Goal: Task Accomplishment & Management: Manage account settings

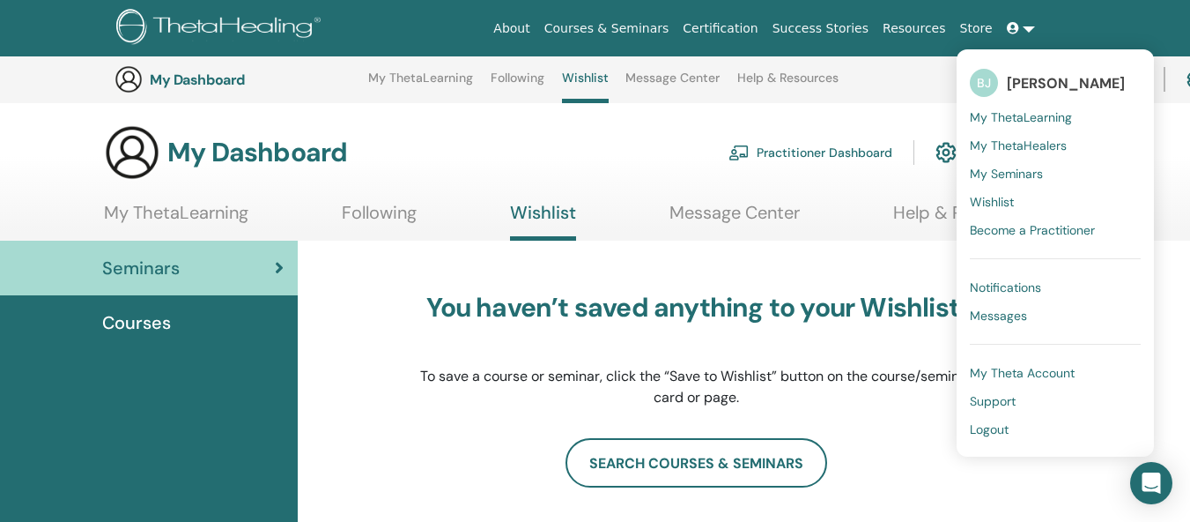
scroll to position [514, 0]
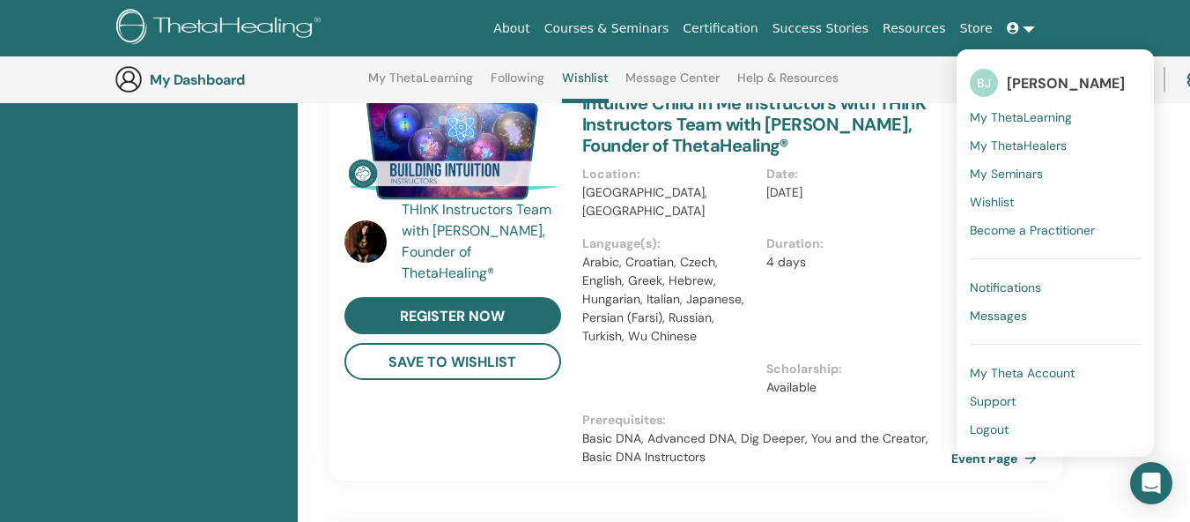
click at [1002, 426] on span "Logout" at bounding box center [989, 429] width 39 height 16
click at [1001, 426] on span "Logout" at bounding box center [989, 429] width 39 height 16
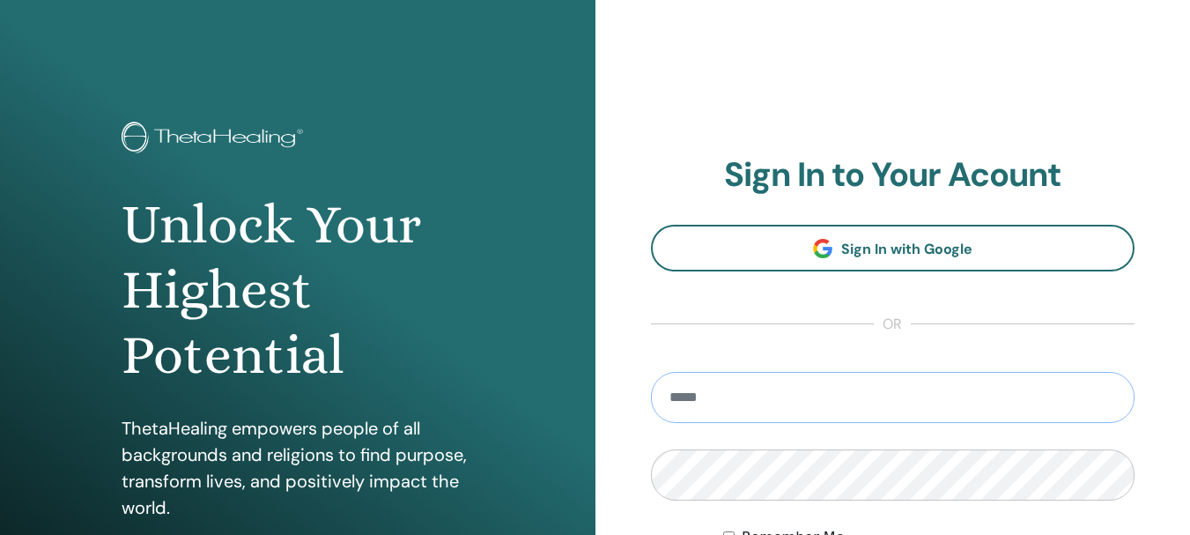
type input "**********"
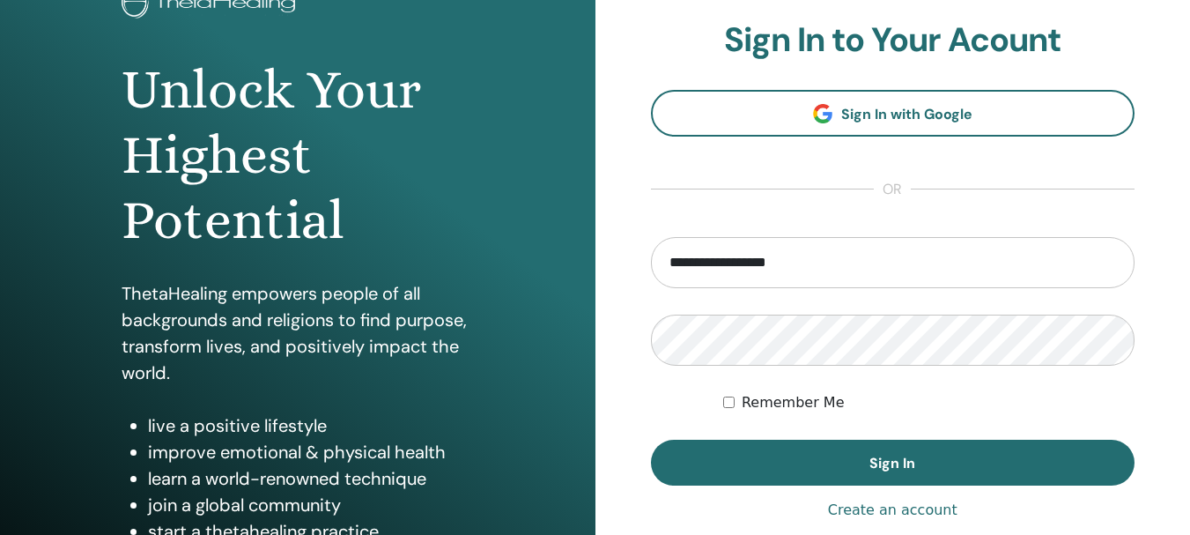
scroll to position [228, 0]
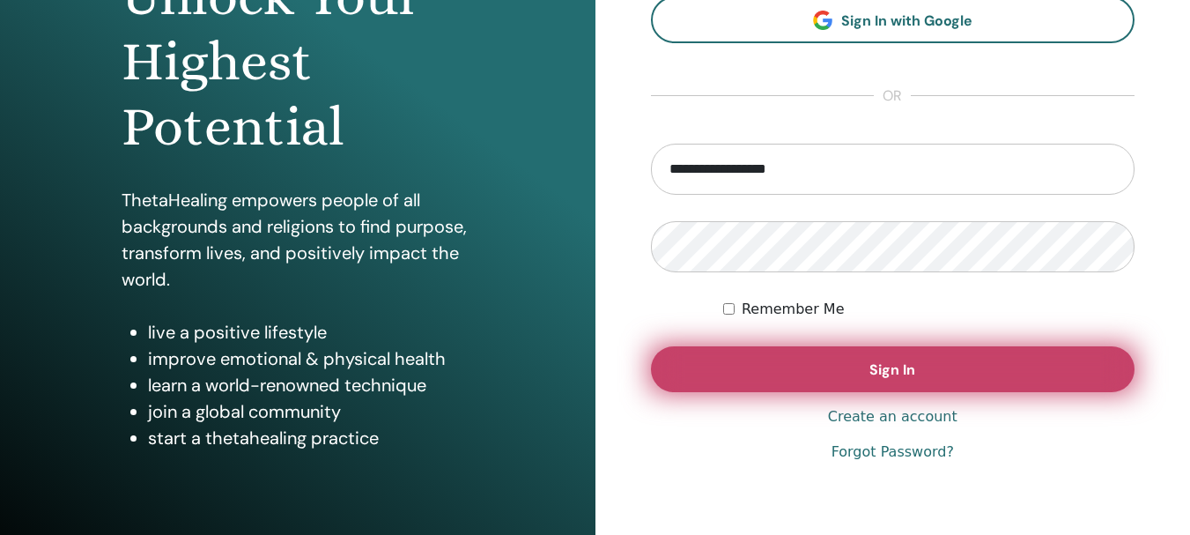
click at [929, 364] on button "Sign In" at bounding box center [893, 369] width 485 height 46
